Goal: Transaction & Acquisition: Purchase product/service

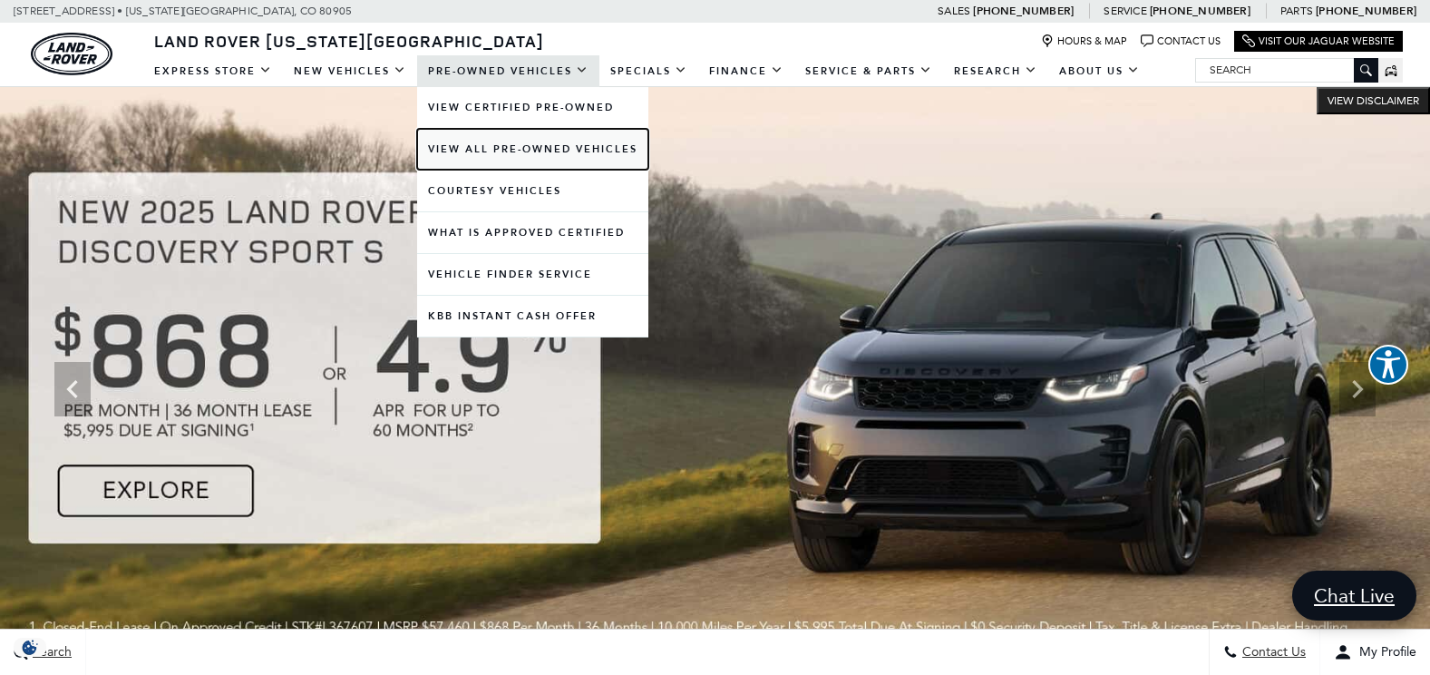
click at [506, 150] on link "View All Pre-Owned Vehicles" at bounding box center [532, 149] width 231 height 41
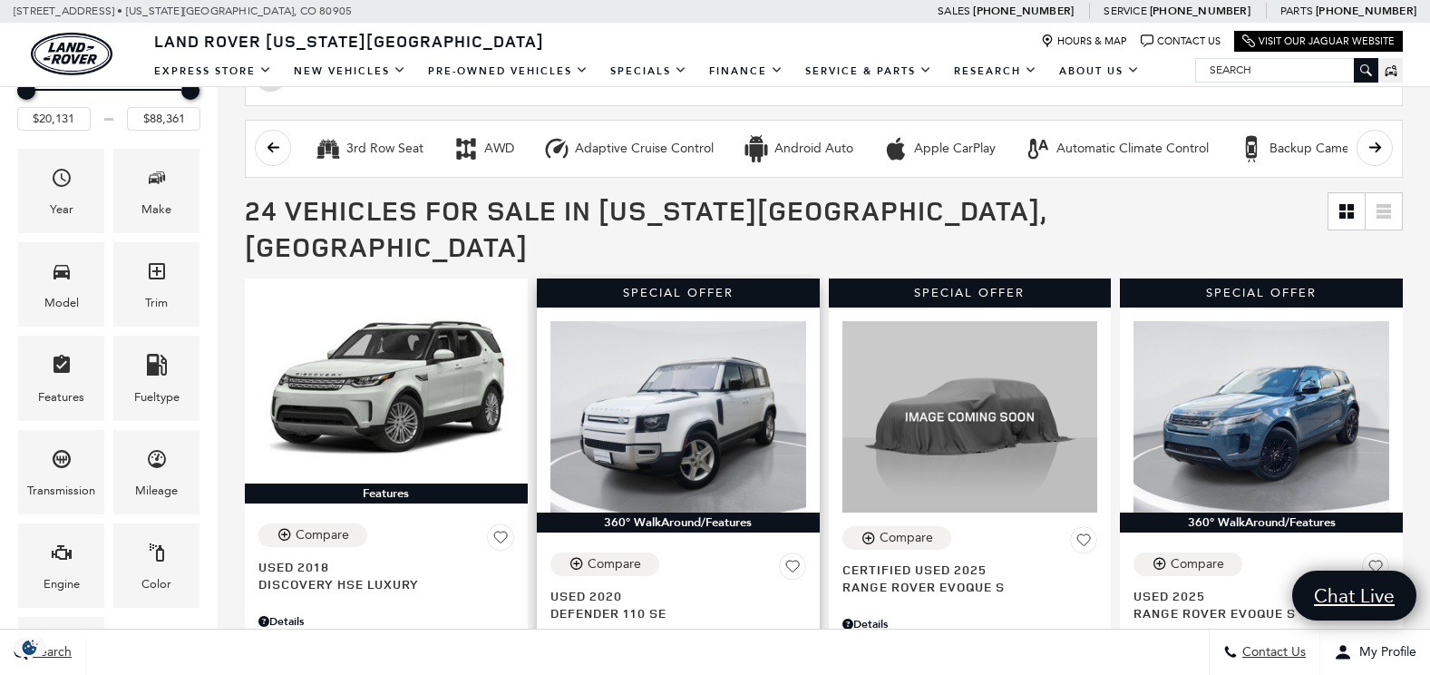
scroll to position [363, 0]
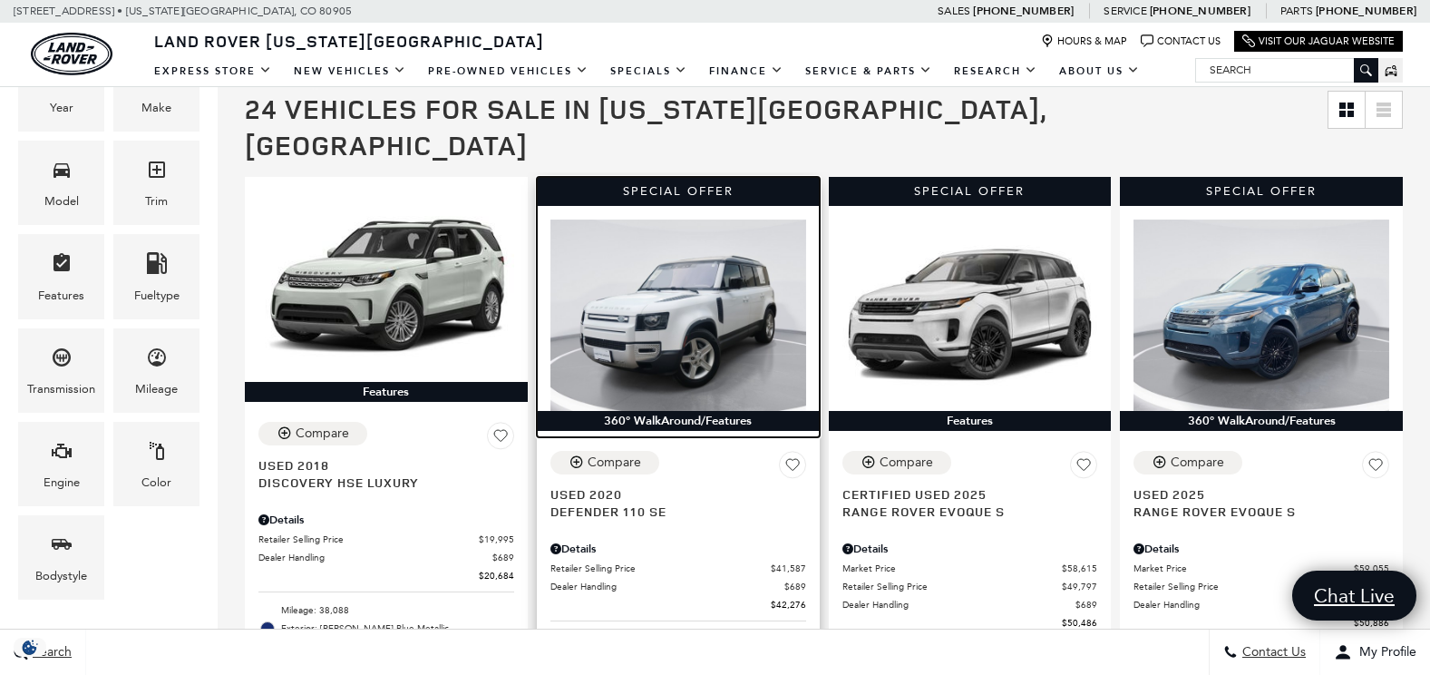
click at [692, 320] on img at bounding box center [678, 314] width 256 height 191
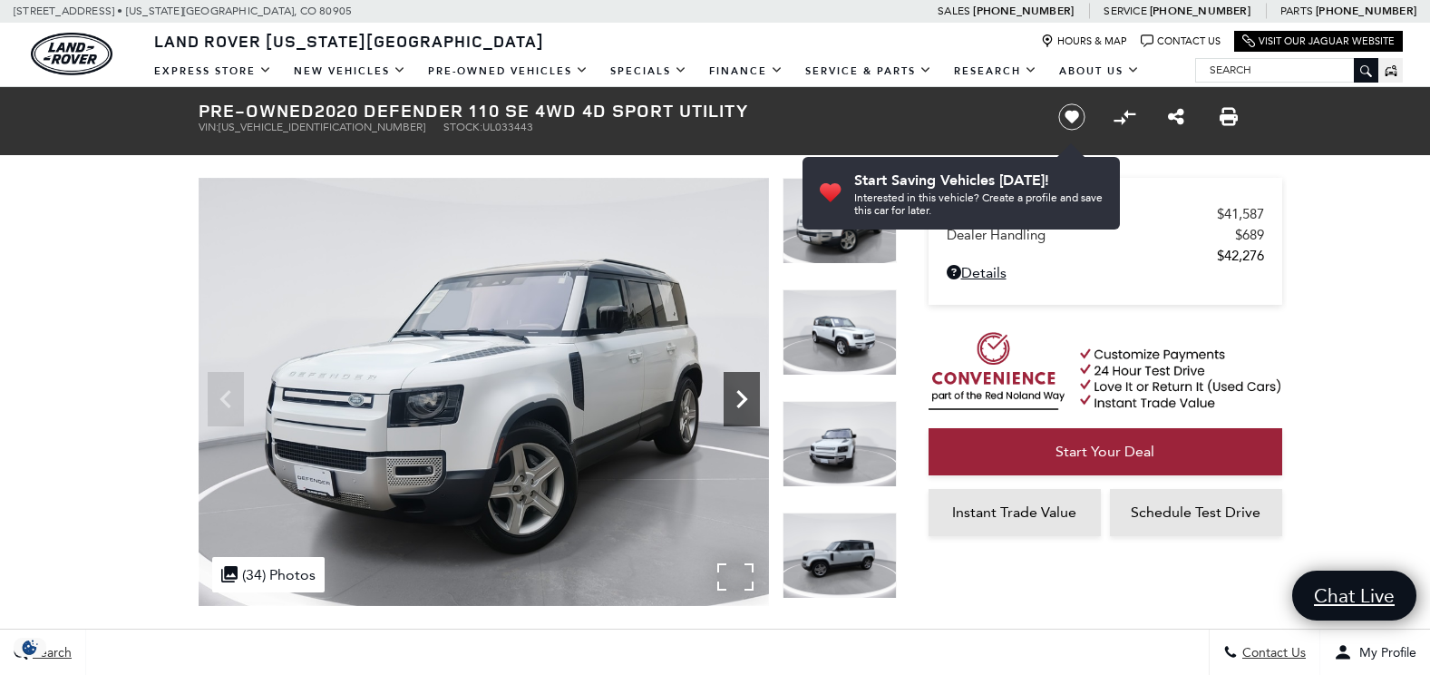
click at [741, 400] on icon "Next" at bounding box center [741, 399] width 36 height 36
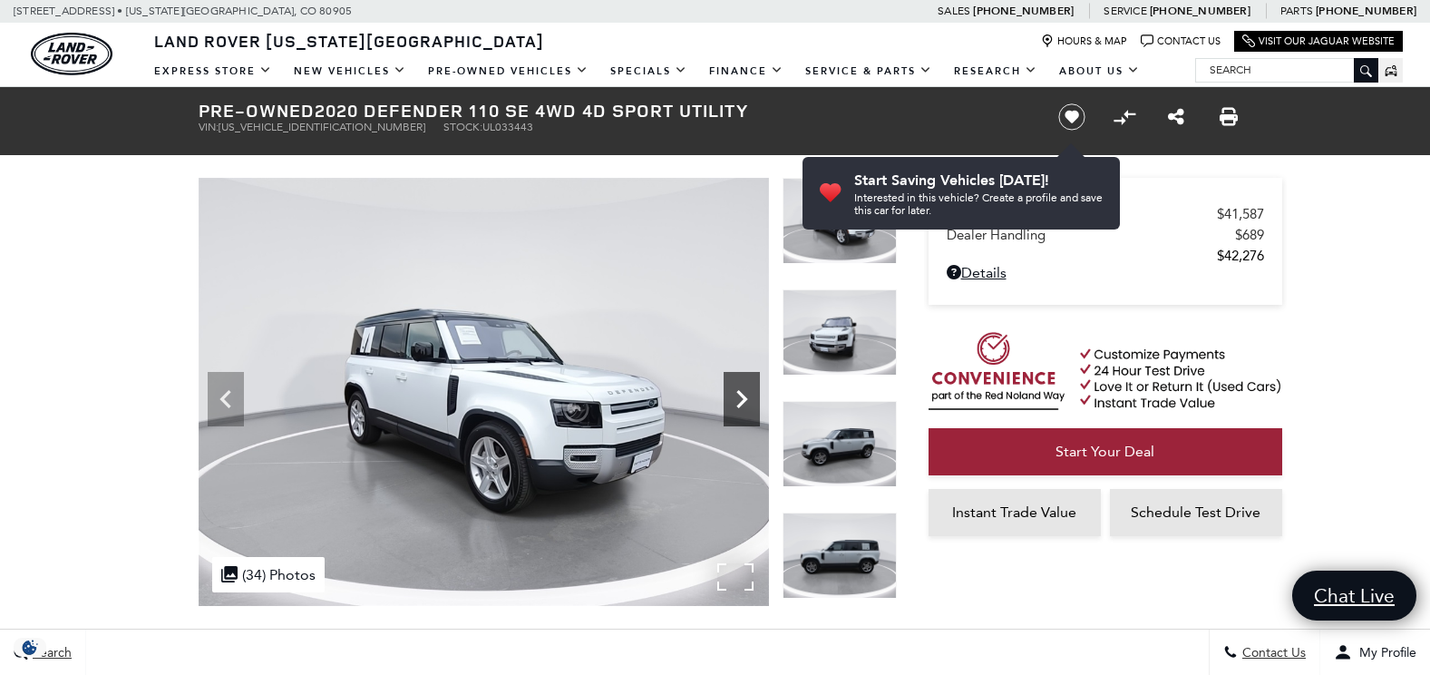
click at [741, 400] on icon "Next" at bounding box center [741, 399] width 36 height 36
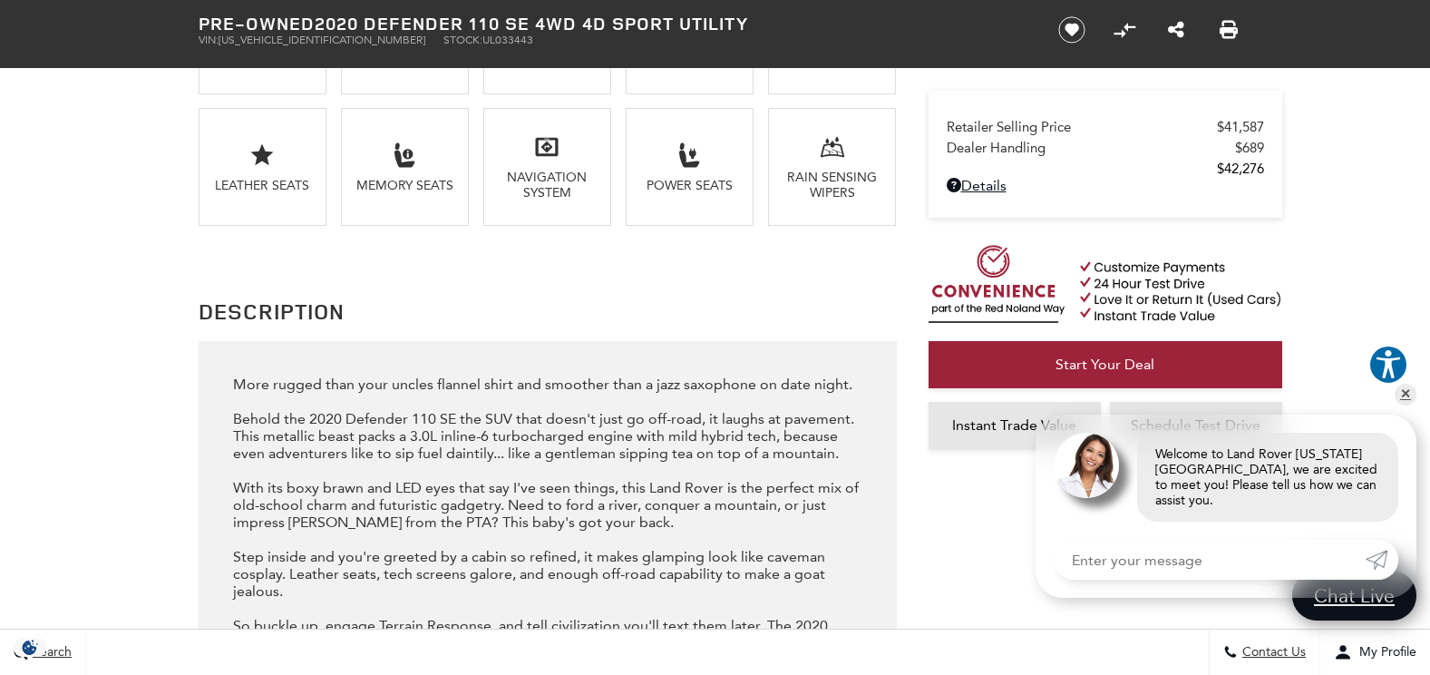
scroll to position [1813, 0]
